Goal: Download file/media

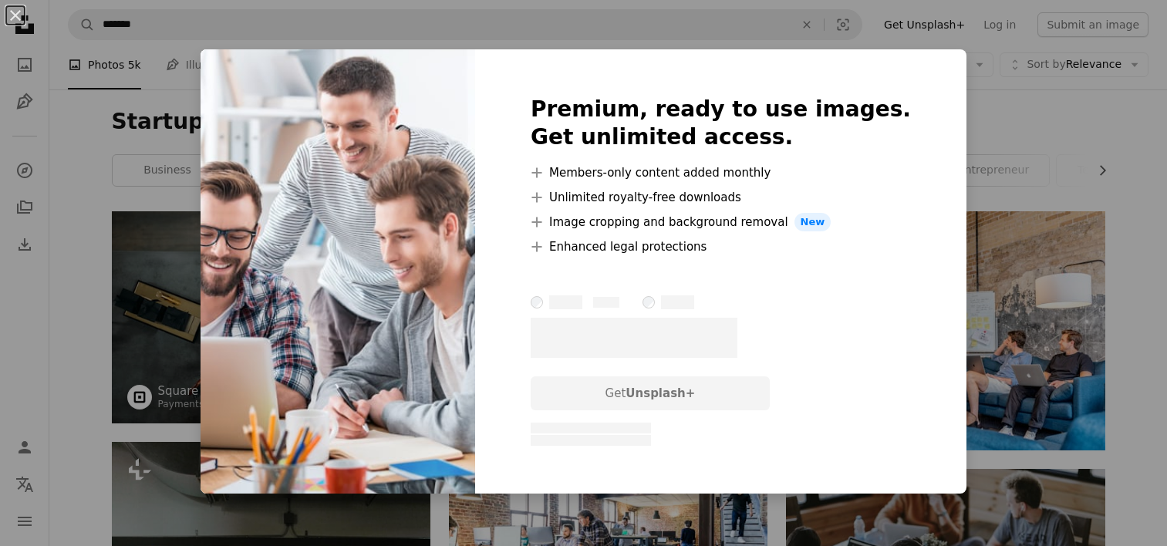
scroll to position [6199, 0]
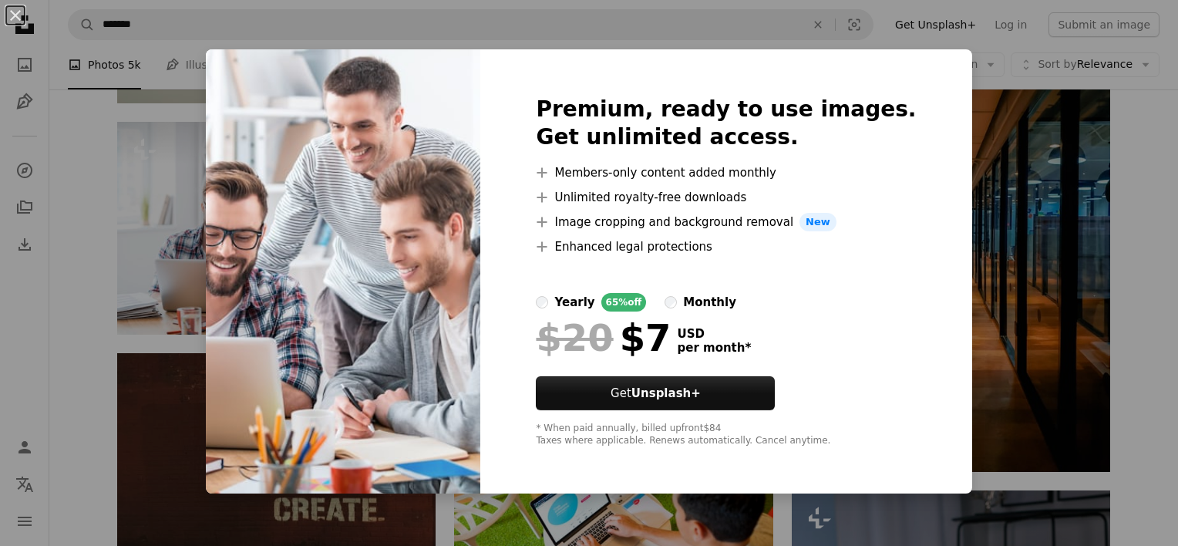
click at [1000, 352] on div "An X shape Premium, ready to use images. Get unlimited access. A plus sign Memb…" at bounding box center [589, 273] width 1178 height 546
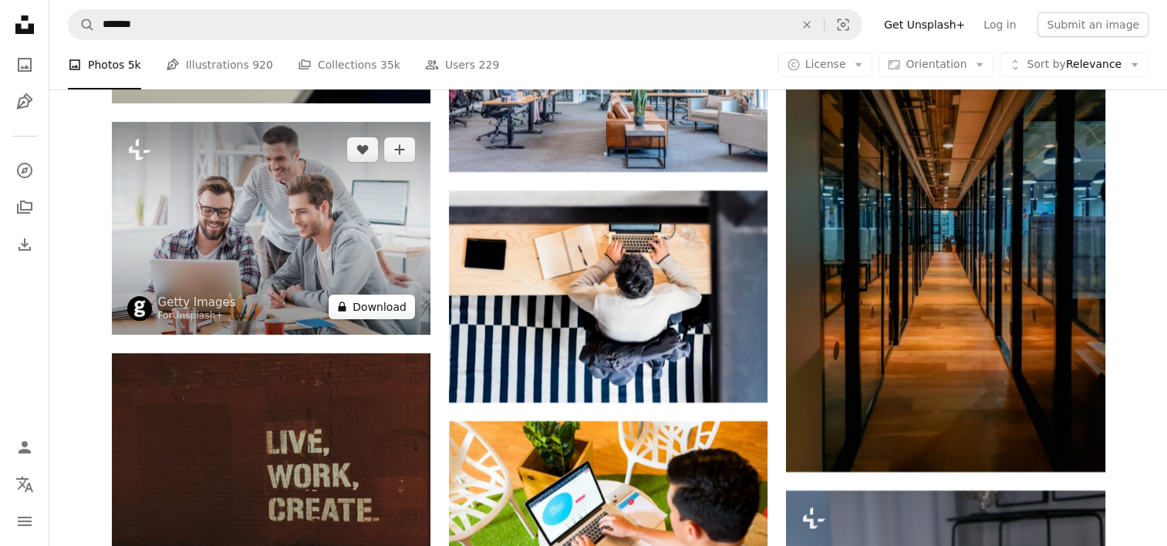
click at [353, 312] on button "A lock Download" at bounding box center [372, 307] width 86 height 25
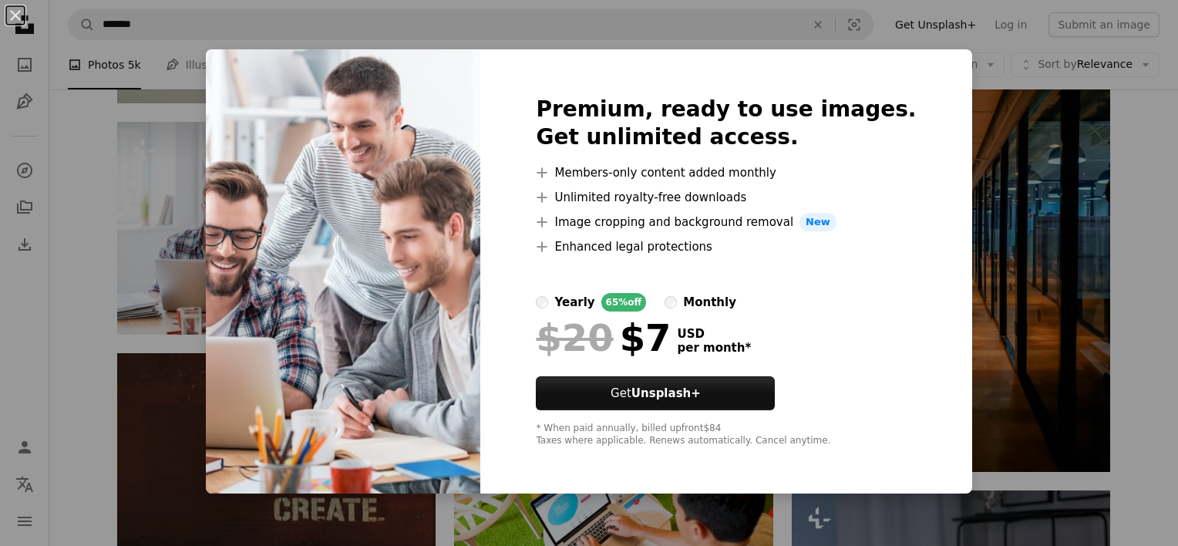
click at [981, 419] on div "An X shape Premium, ready to use images. Get unlimited access. A plus sign Memb…" at bounding box center [589, 273] width 1178 height 546
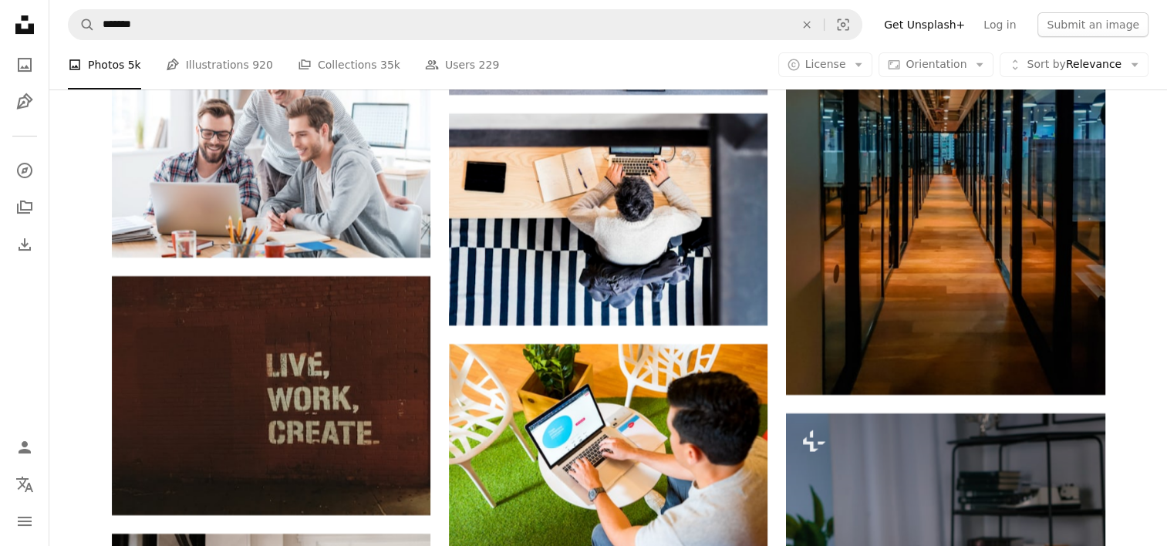
scroll to position [6276, 0]
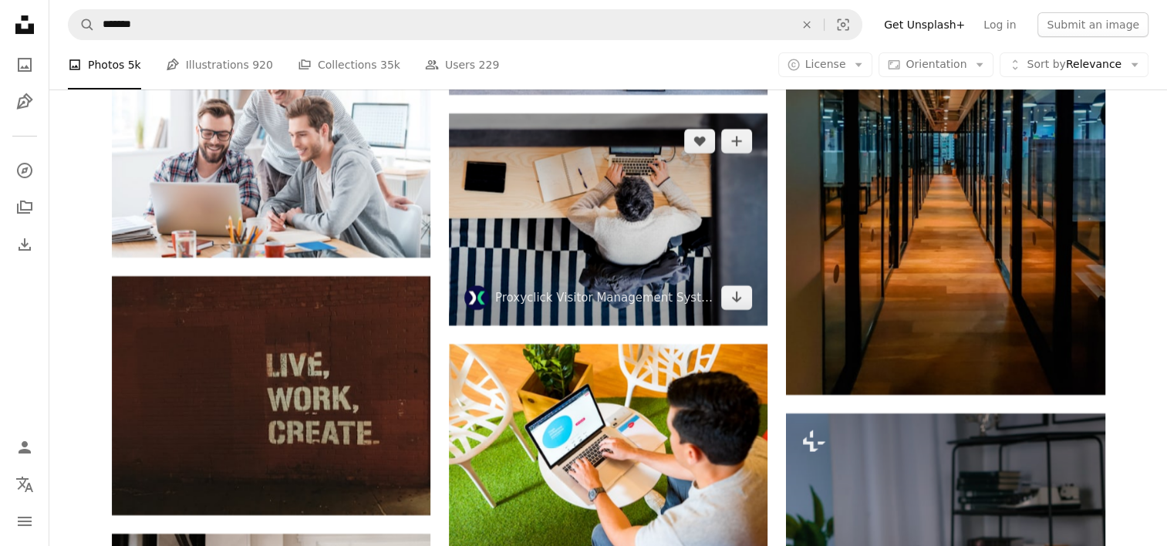
click at [573, 213] on img at bounding box center [608, 219] width 319 height 212
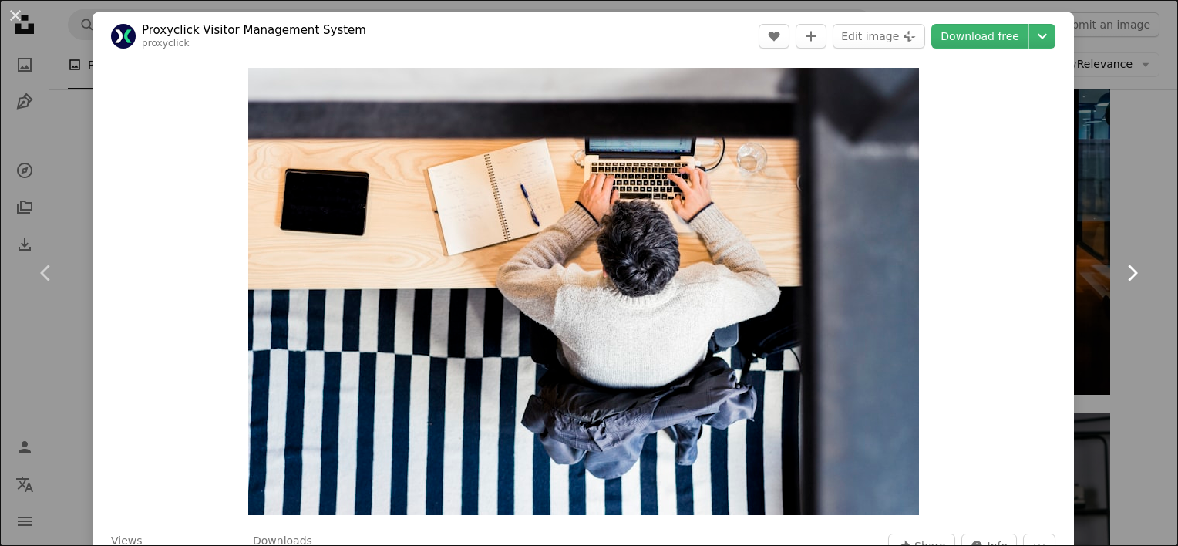
click at [1092, 211] on link "Chevron right" at bounding box center [1132, 273] width 93 height 148
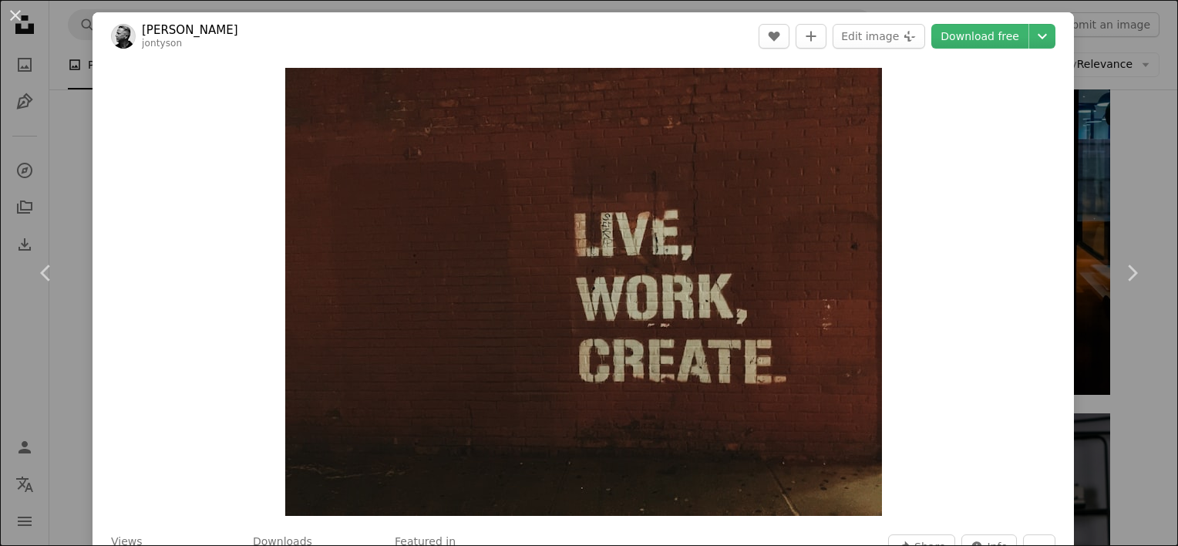
click at [66, 190] on div "An X shape Chevron left Chevron right [PERSON_NAME] A heart A plus sign Edit im…" at bounding box center [589, 273] width 1178 height 546
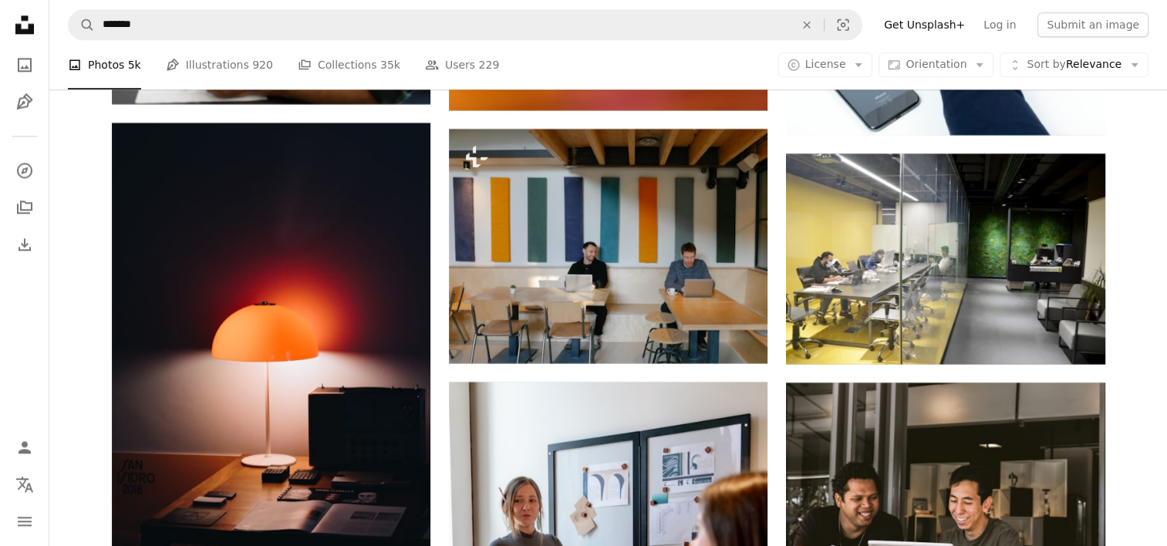
scroll to position [7913, 0]
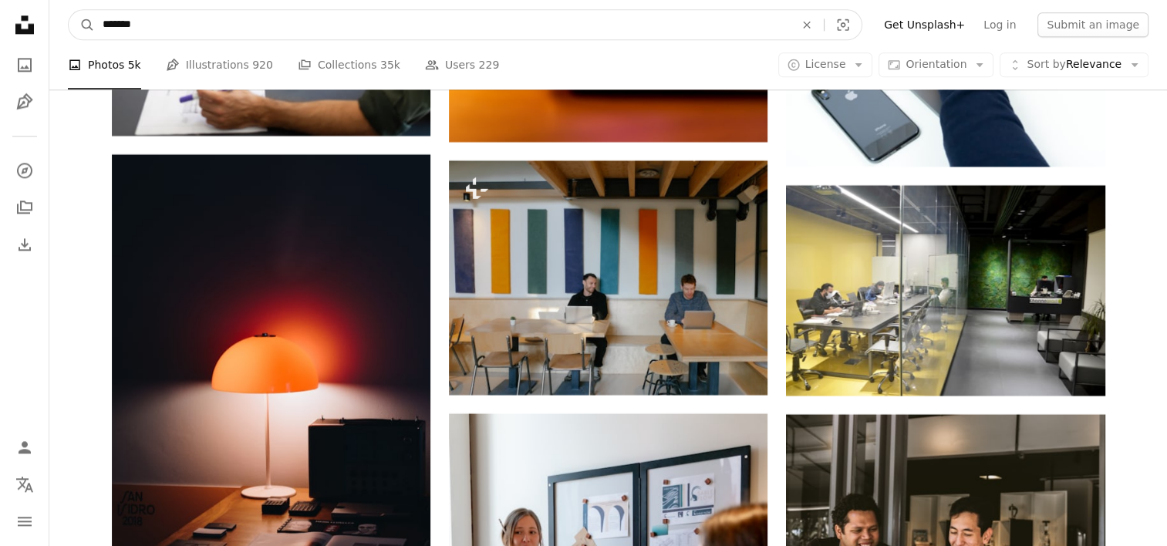
drag, startPoint x: 226, startPoint y: 34, endPoint x: -3, endPoint y: -7, distance: 232.7
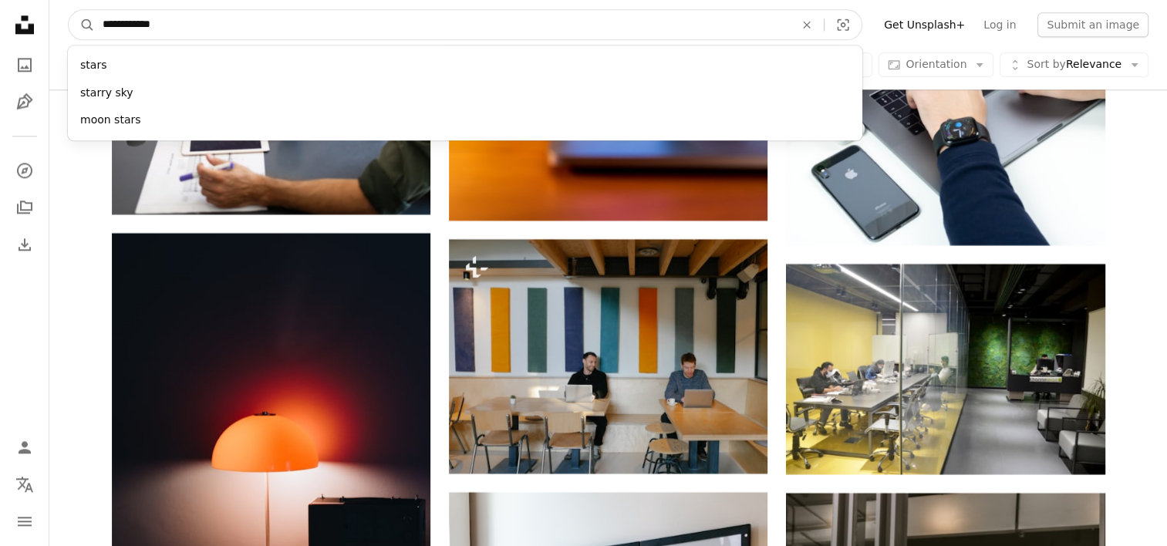
type input "**********"
click at [69, 10] on button "A magnifying glass" at bounding box center [82, 24] width 26 height 29
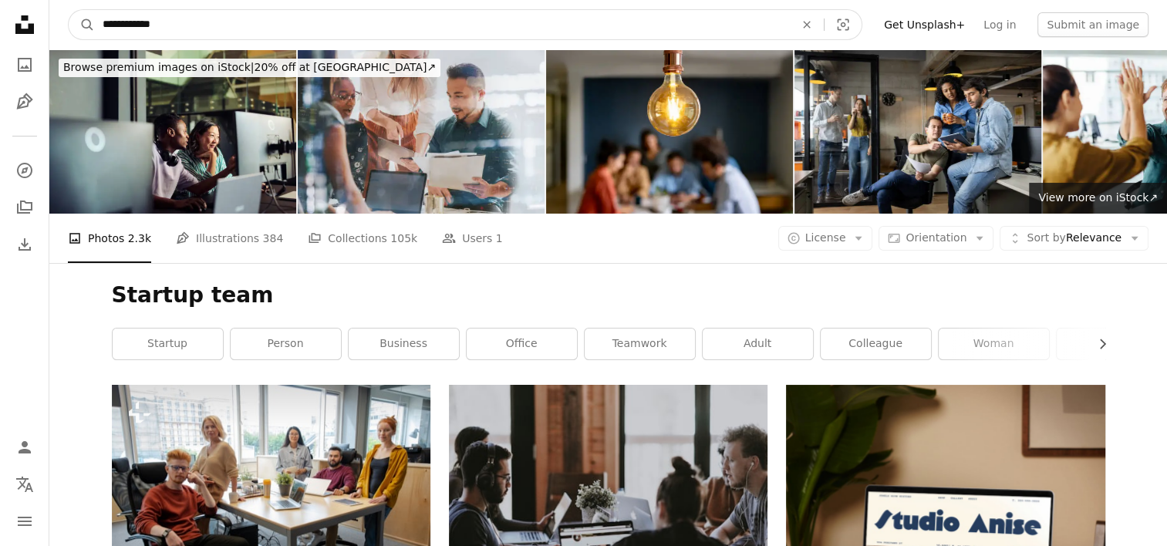
drag, startPoint x: 224, startPoint y: 22, endPoint x: 45, endPoint y: 13, distance: 179.9
type input "*"
type input "**********"
click button "A magnifying glass" at bounding box center [82, 24] width 26 height 29
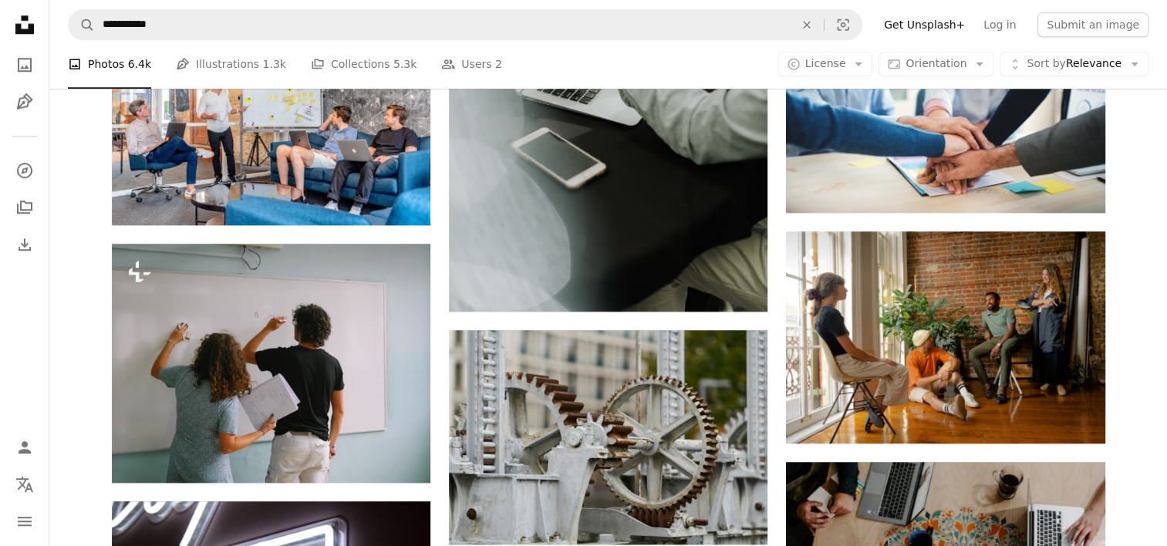
scroll to position [1513, 0]
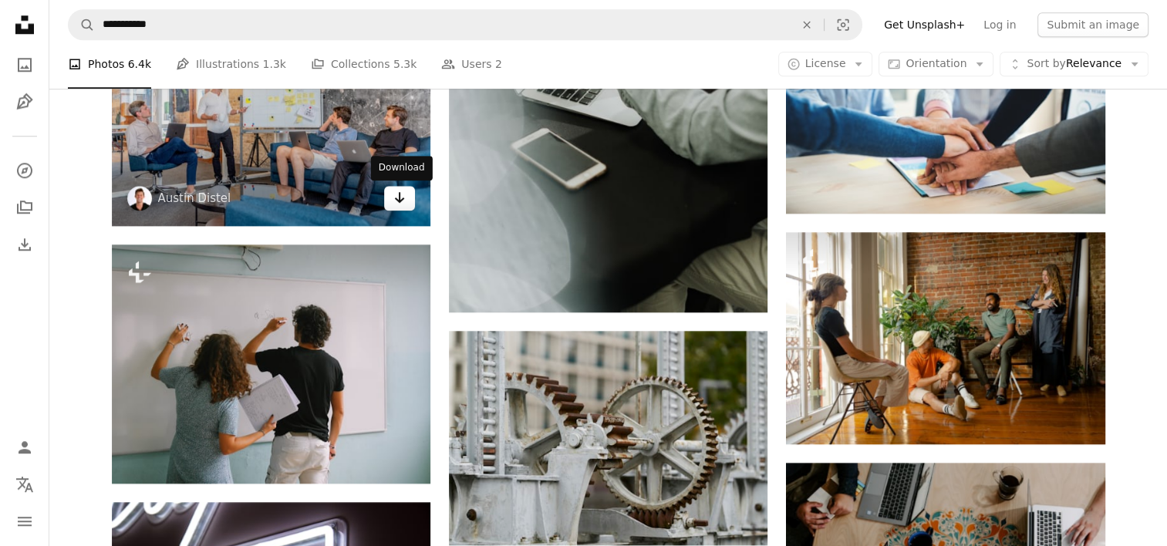
click at [393, 201] on icon "Arrow pointing down" at bounding box center [399, 197] width 12 height 19
